Goal: Check status: Check status

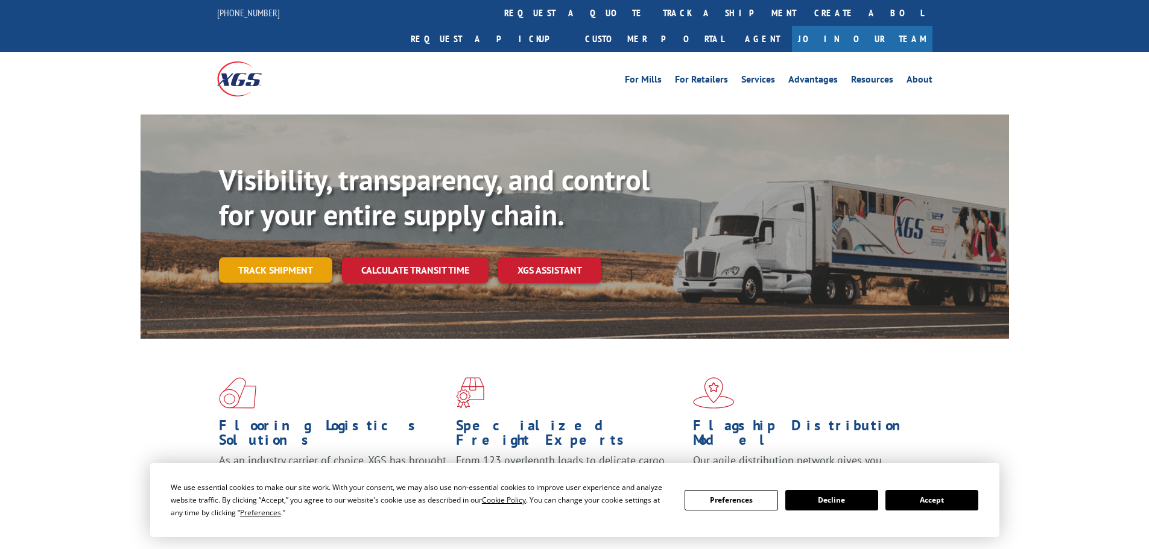
click at [301, 258] on link "Track shipment" at bounding box center [275, 270] width 113 height 25
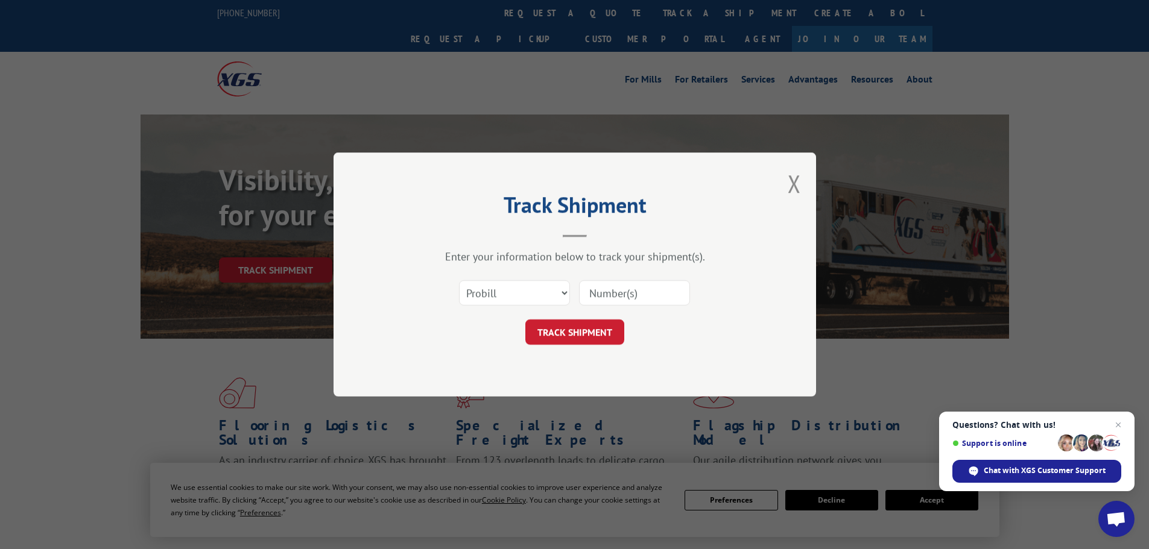
click at [628, 296] on input at bounding box center [634, 292] width 111 height 25
paste input "018009250904"
type input "018009250904"
click at [616, 328] on button "TRACK SHIPMENT" at bounding box center [574, 332] width 99 height 25
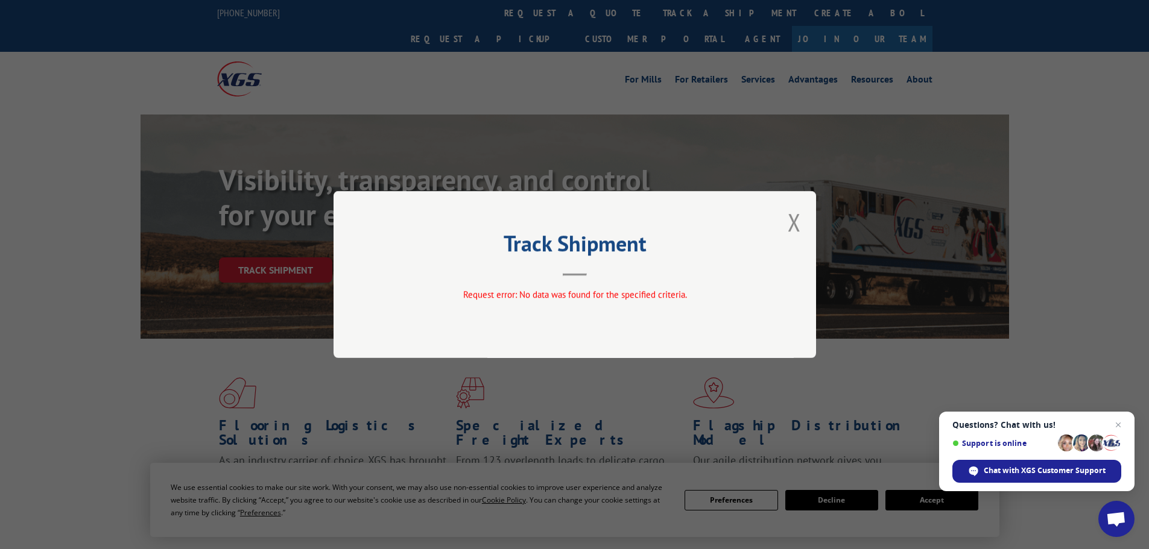
click at [804, 230] on div "Track Shipment Request error: No data was found for the specified criteria." at bounding box center [575, 274] width 483 height 167
click at [790, 224] on button "Close modal" at bounding box center [794, 222] width 13 height 32
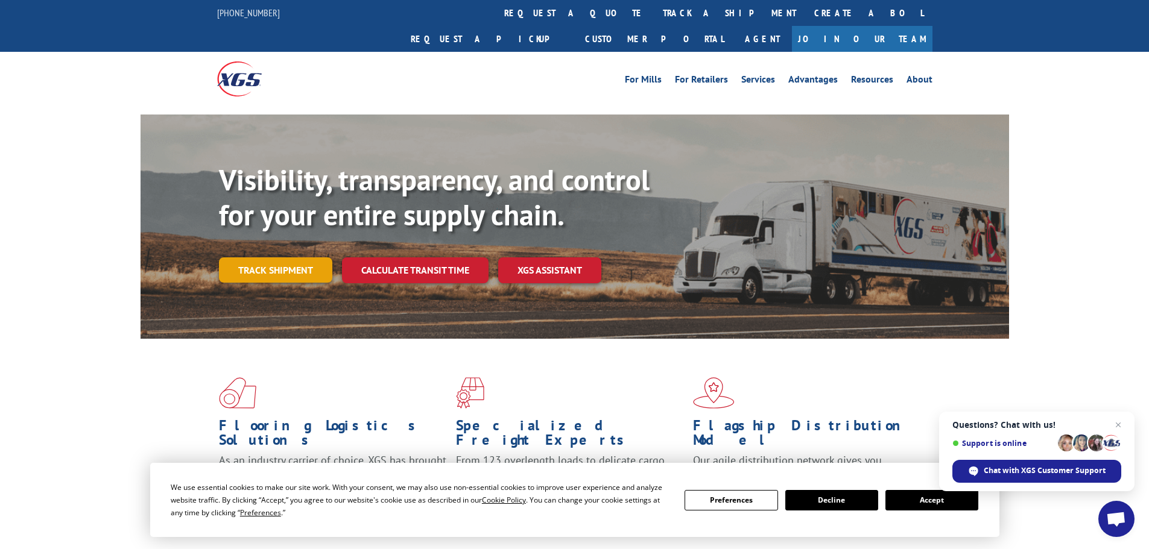
click at [296, 258] on link "Track shipment" at bounding box center [275, 270] width 113 height 25
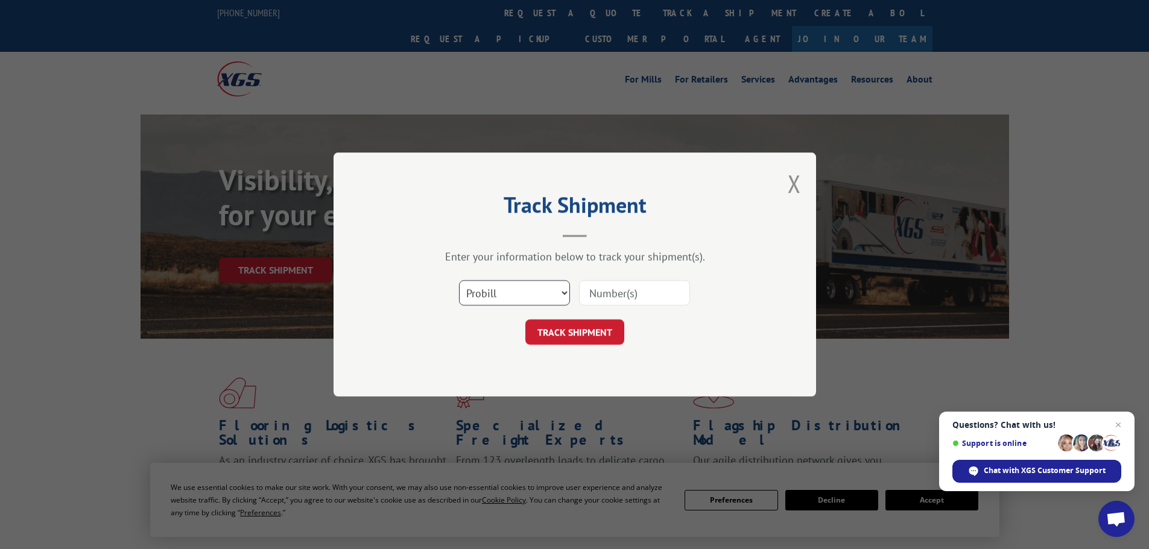
click at [514, 295] on select "Select category... Probill BOL PO" at bounding box center [514, 292] width 111 height 25
select select "bol"
click at [459, 280] on select "Select category... Probill BOL PO" at bounding box center [514, 292] width 111 height 25
click at [665, 294] on input at bounding box center [634, 292] width 111 height 25
paste input "449288"
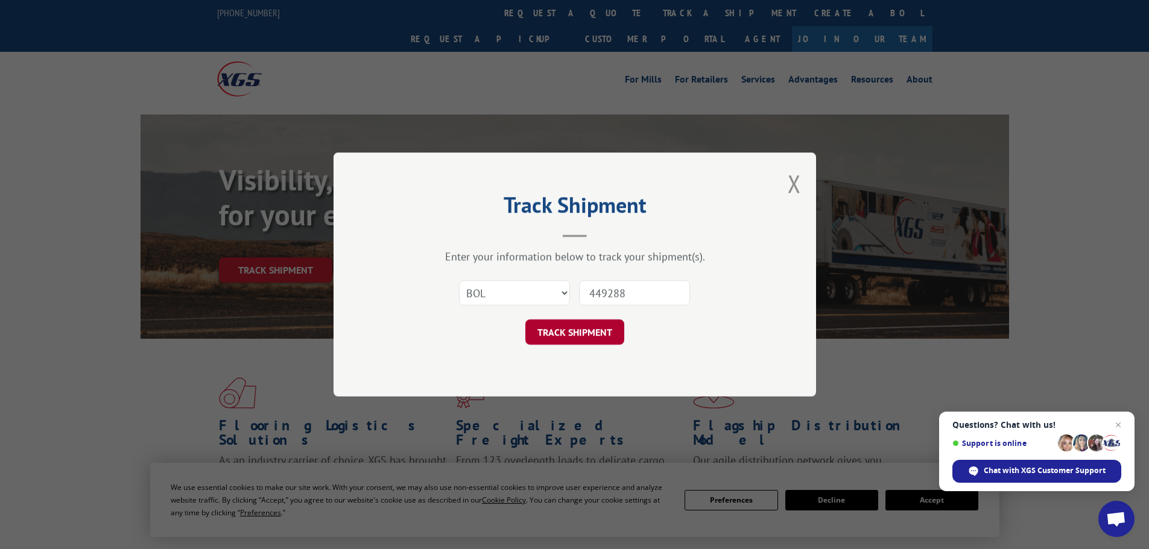
type input "449288"
click at [618, 331] on button "TRACK SHIPMENT" at bounding box center [574, 332] width 99 height 25
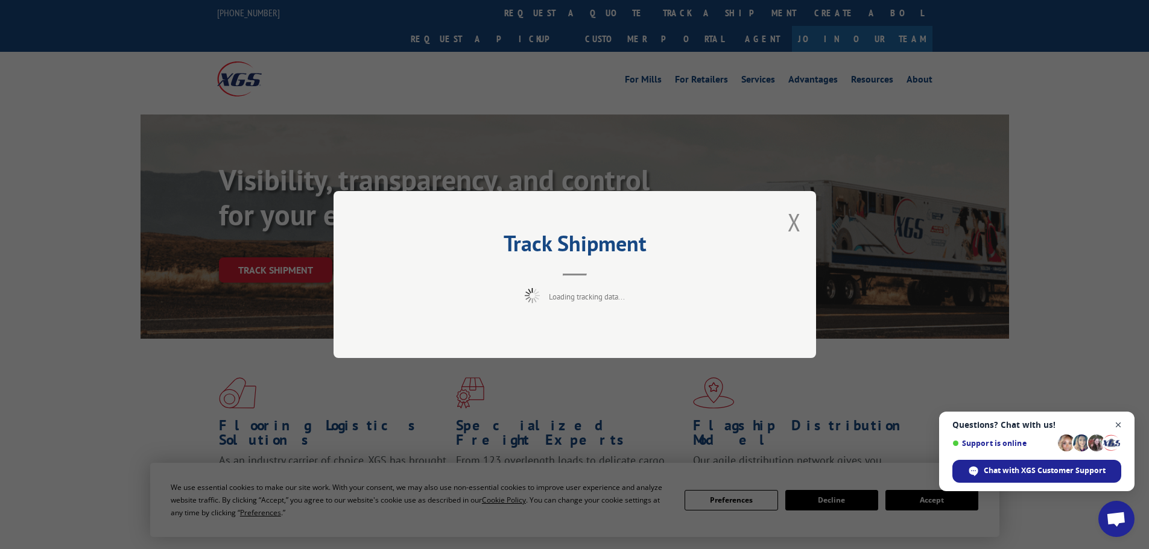
click at [1120, 426] on span "Close chat" at bounding box center [1118, 425] width 15 height 15
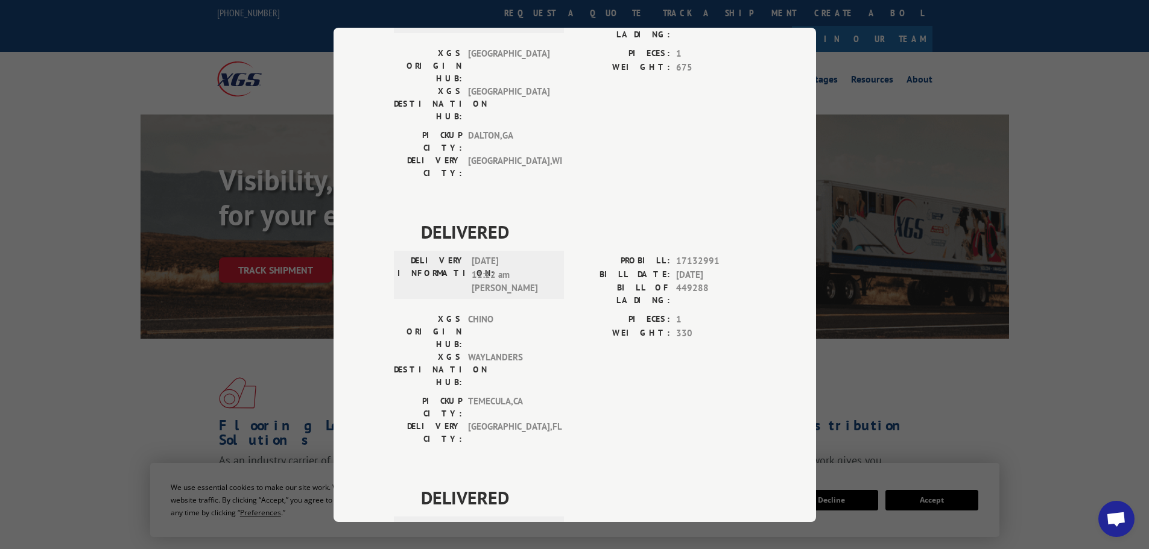
scroll to position [443, 0]
